Goal: Use online tool/utility: Utilize a website feature to perform a specific function

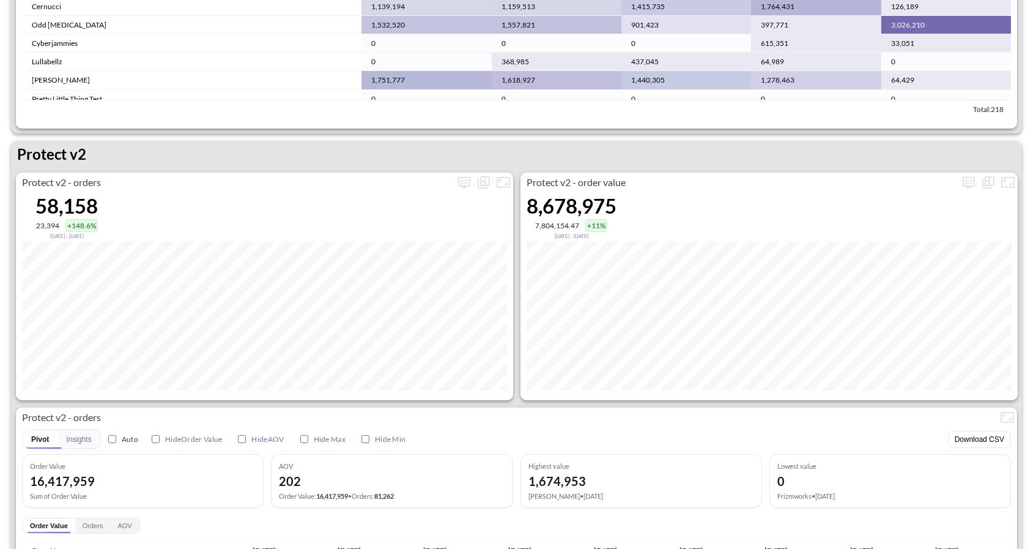
scroll to position [2262, 0]
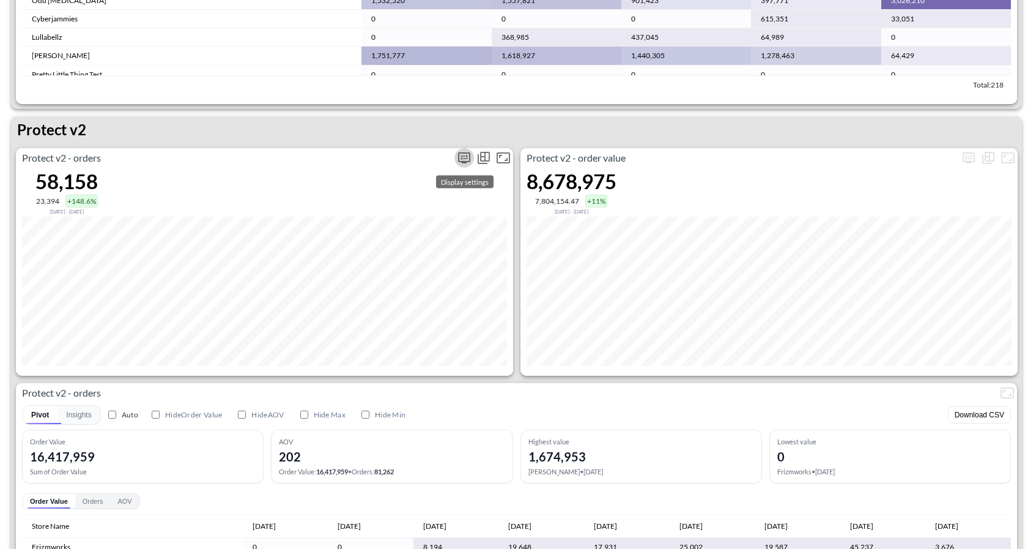
click at [464, 160] on icon "more" at bounding box center [464, 157] width 15 height 15
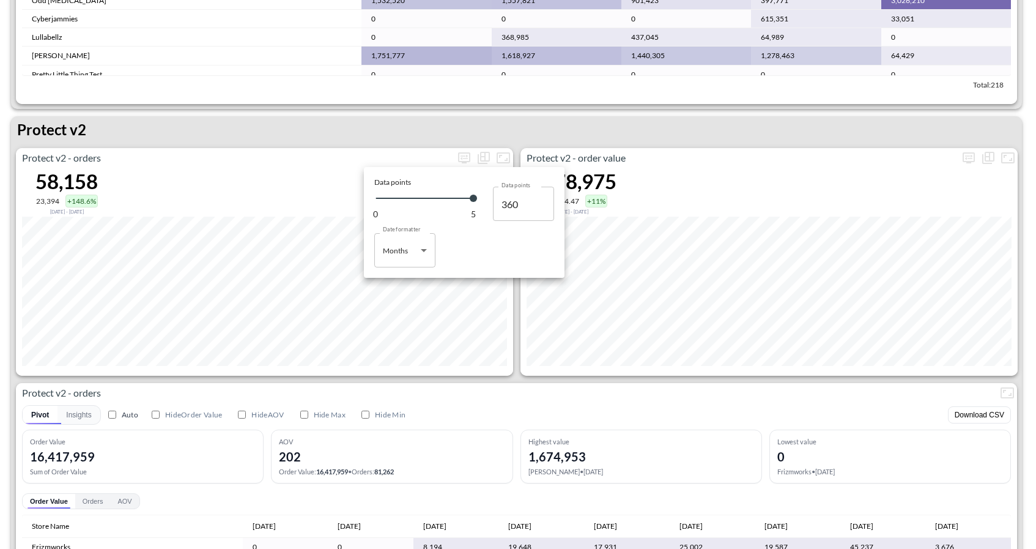
click at [419, 259] on body "BI.P.EYE, Interactive Analytics Dashboards 1 Filters Iso Date Jun 01, 2025 Glob…" at bounding box center [518, 274] width 1036 height 549
click at [403, 277] on li "Days" at bounding box center [404, 281] width 61 height 18
type input "Days"
type input "124"
click at [523, 379] on div at bounding box center [518, 274] width 1036 height 549
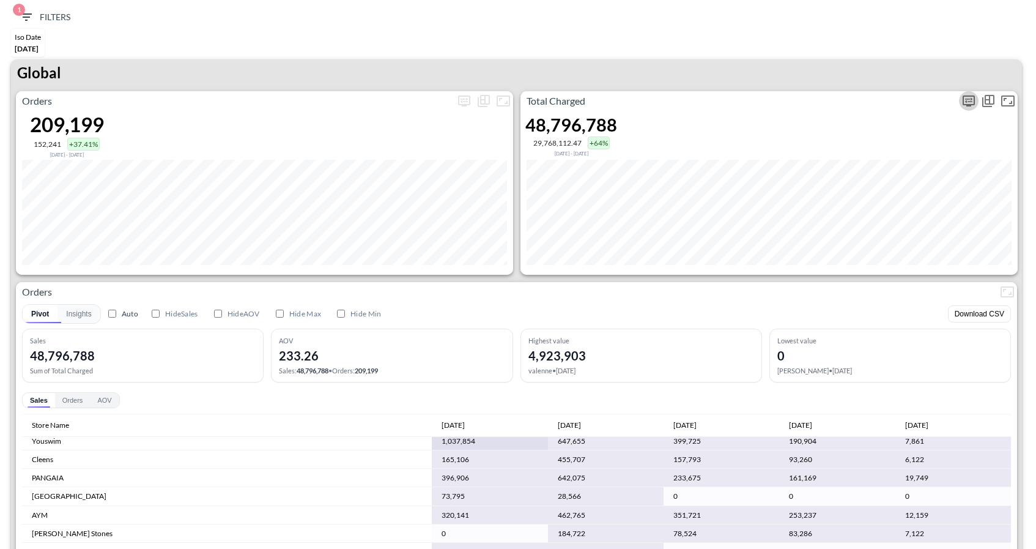
click at [968, 105] on icon "more" at bounding box center [969, 100] width 12 height 11
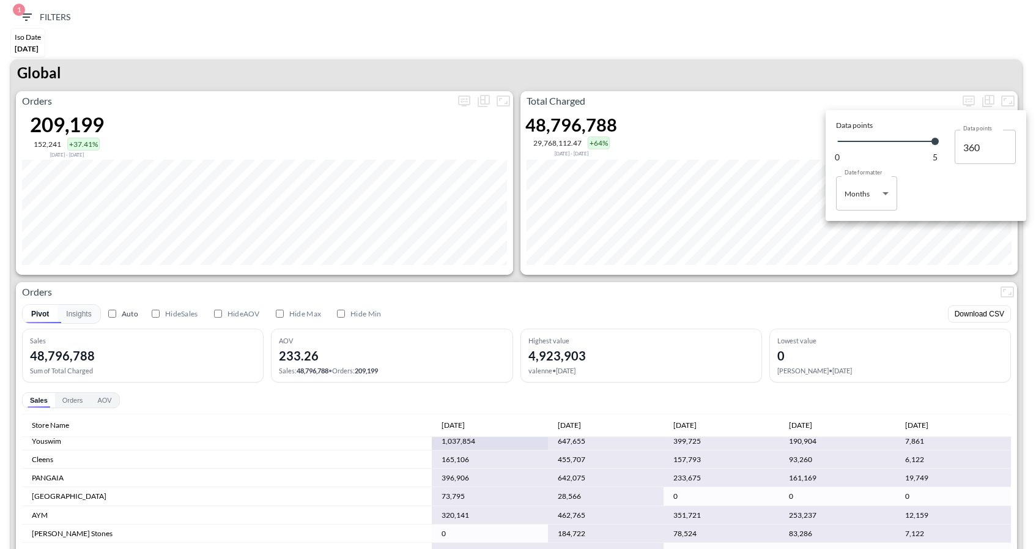
click at [883, 185] on body "BI.P.EYE, Interactive Analytics Dashboards 1 Filters Iso Date Jun 01, 2025 Glob…" at bounding box center [518, 274] width 1036 height 549
click at [861, 225] on div "Days" at bounding box center [854, 224] width 16 height 11
type input "Days"
type input "124"
click at [911, 46] on div at bounding box center [518, 274] width 1036 height 549
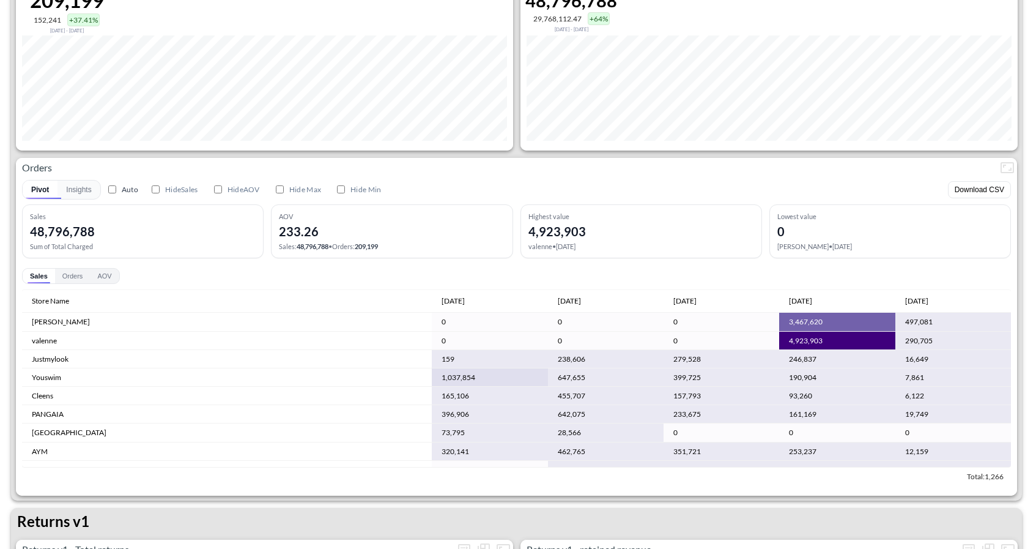
scroll to position [105, 0]
